Goal: Navigation & Orientation: Go to known website

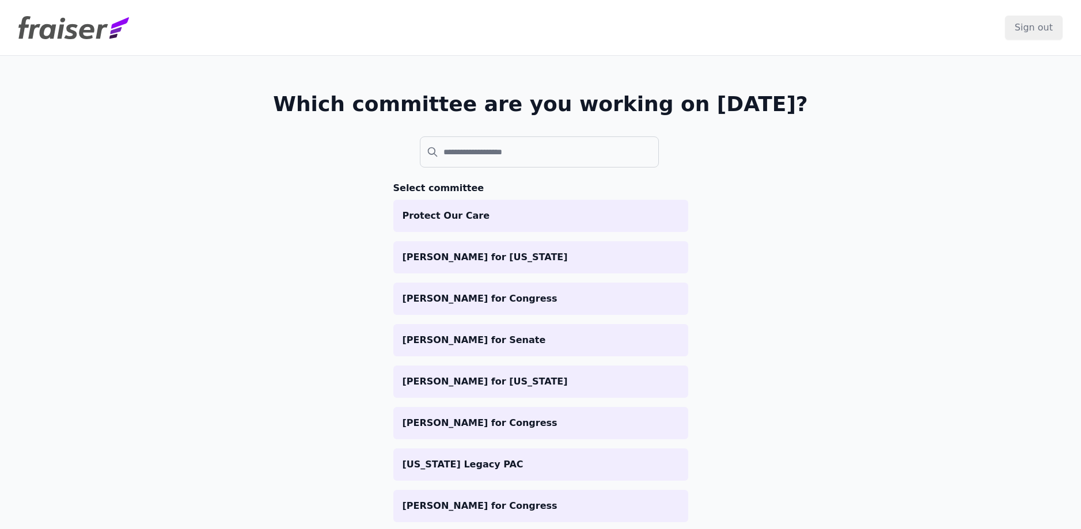
click at [80, 32] on img at bounding box center [73, 27] width 111 height 23
click at [128, 35] on img at bounding box center [73, 27] width 111 height 23
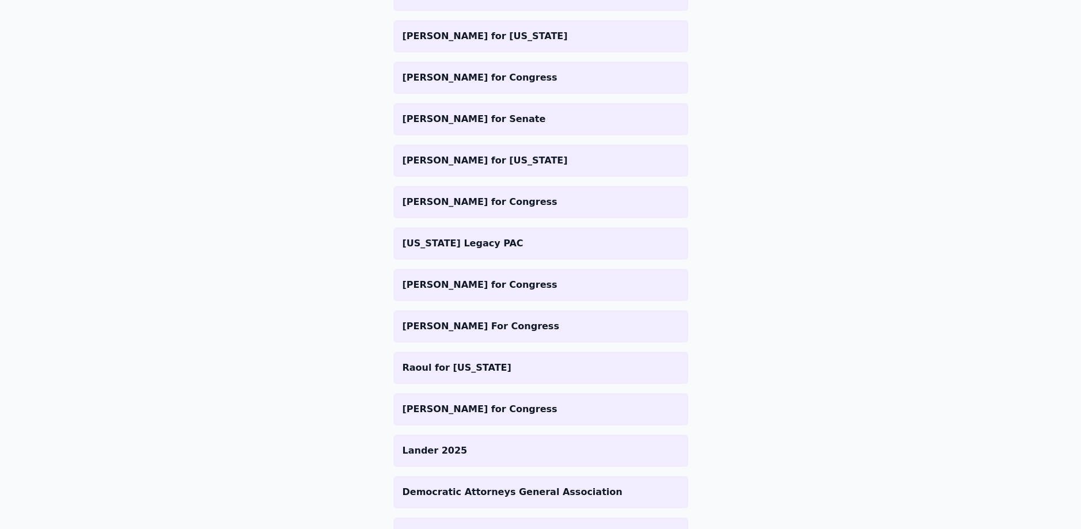
scroll to position [133, 0]
